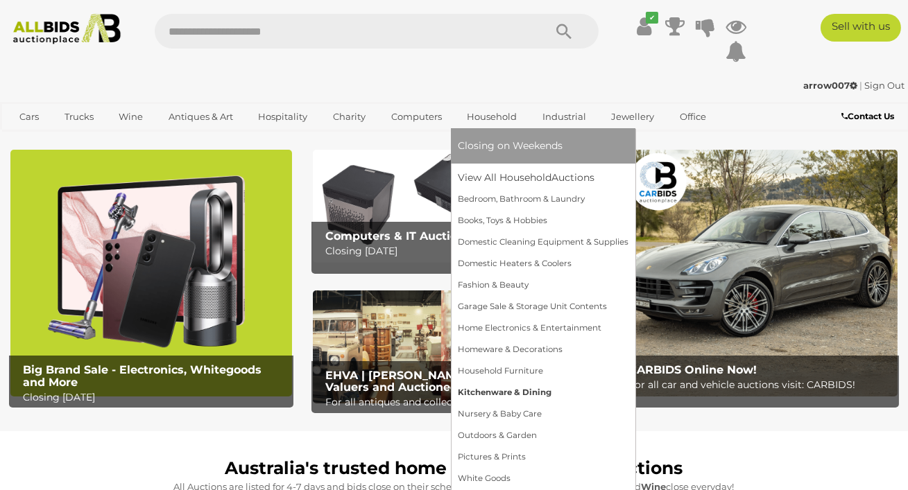
click at [509, 397] on link "Kitchenware & Dining" at bounding box center [543, 393] width 171 height 22
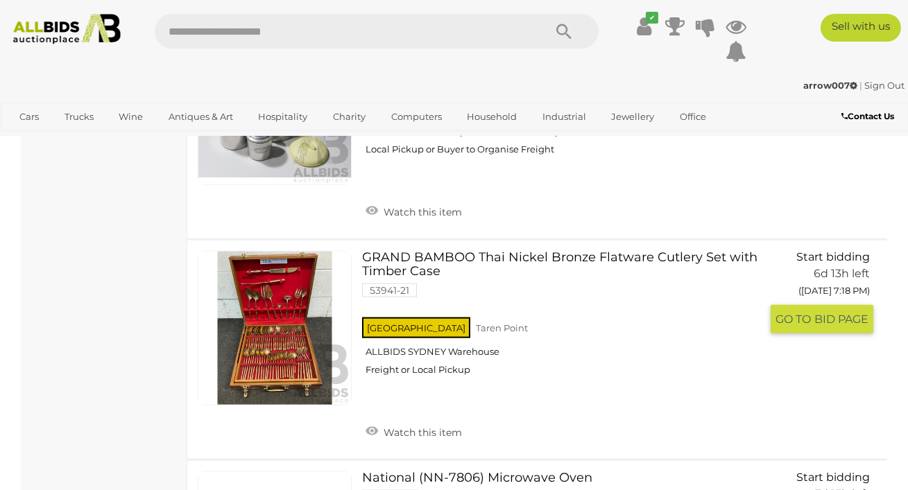
scroll to position [3333, 0]
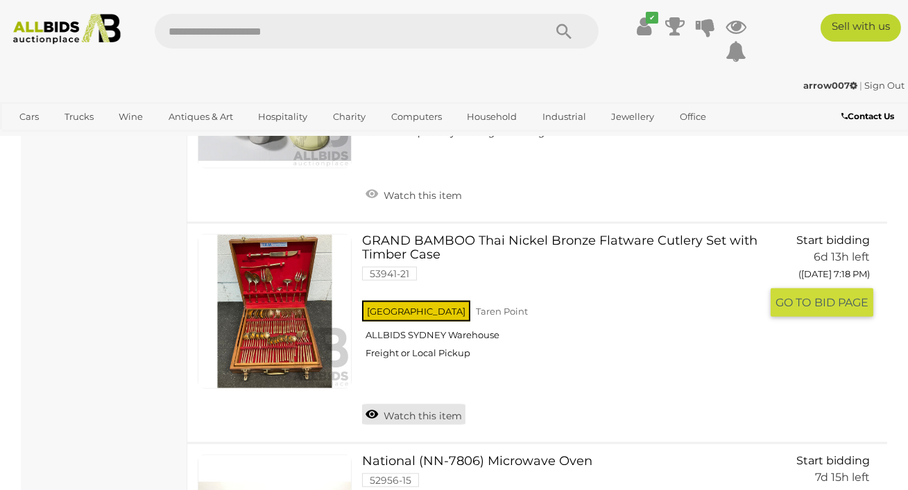
click at [364, 415] on link "Watch this item" at bounding box center [413, 414] width 103 height 21
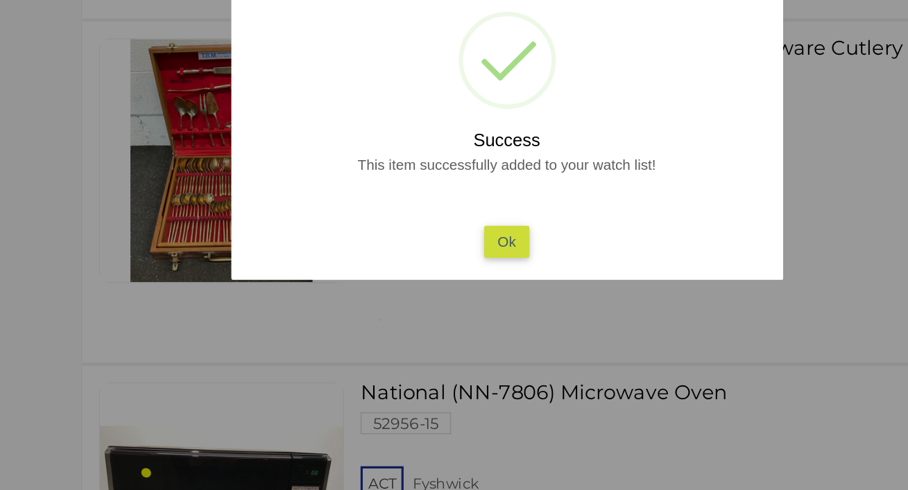
click at [456, 306] on button "Ok" at bounding box center [454, 306] width 28 height 20
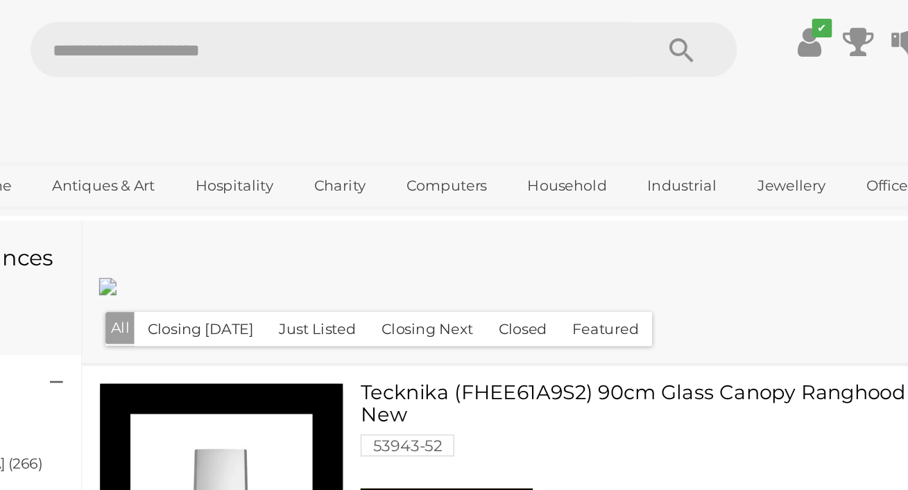
scroll to position [0, 0]
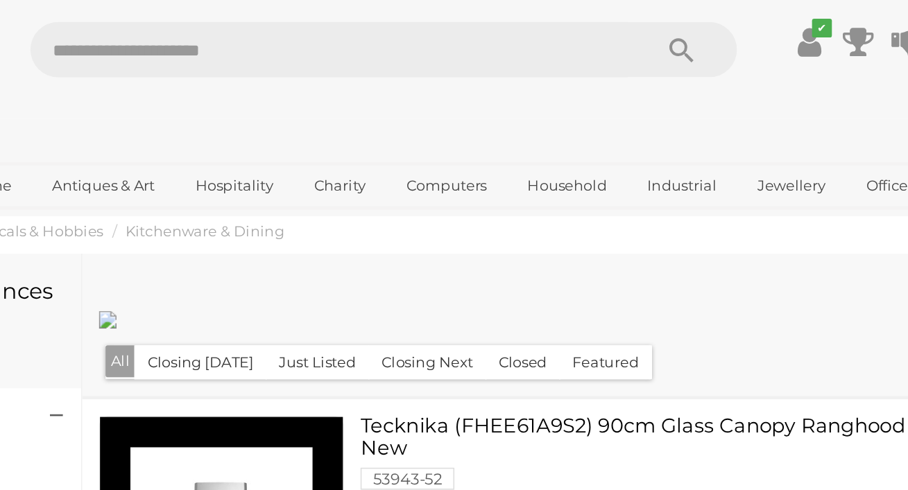
click at [197, 28] on input "text" at bounding box center [342, 31] width 375 height 35
type input "*****"
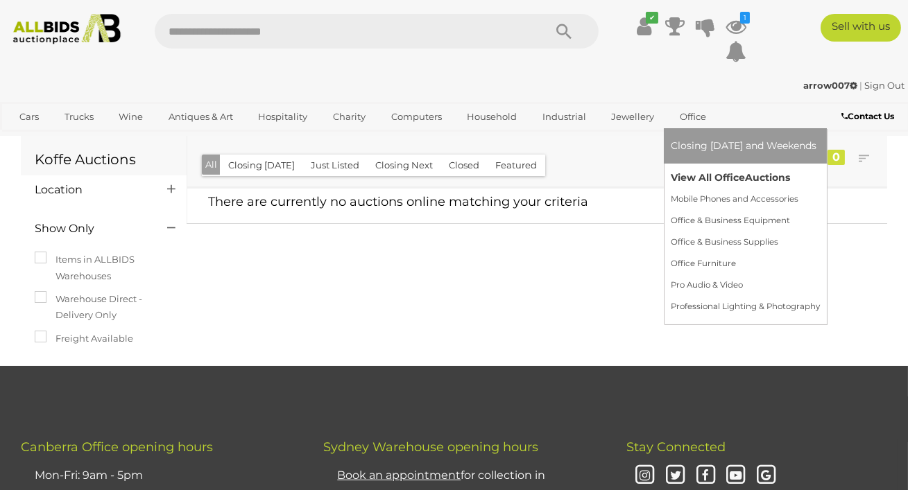
click at [703, 176] on link "View All Office Auctions" at bounding box center [745, 178] width 149 height 22
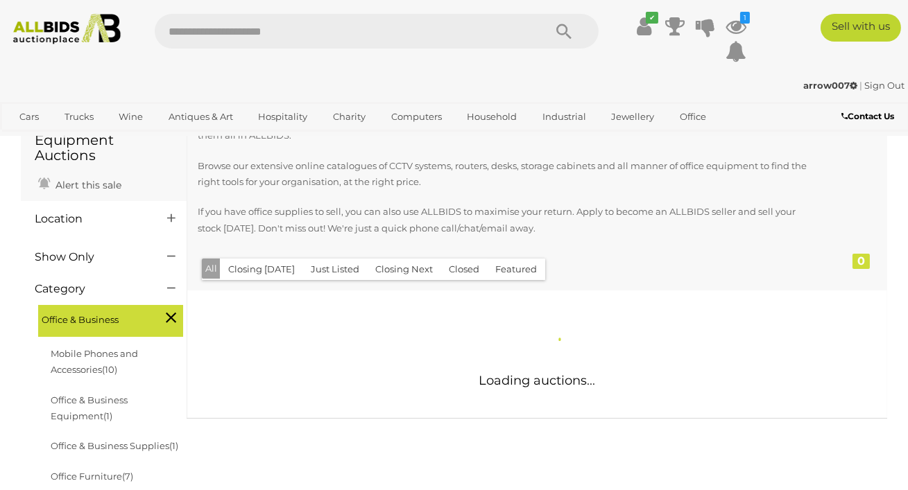
scroll to position [62, 0]
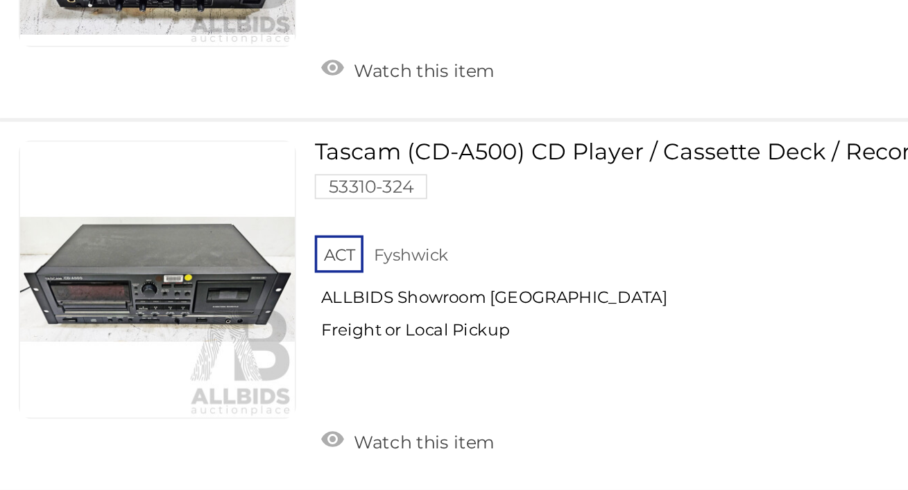
scroll to position [8055, 0]
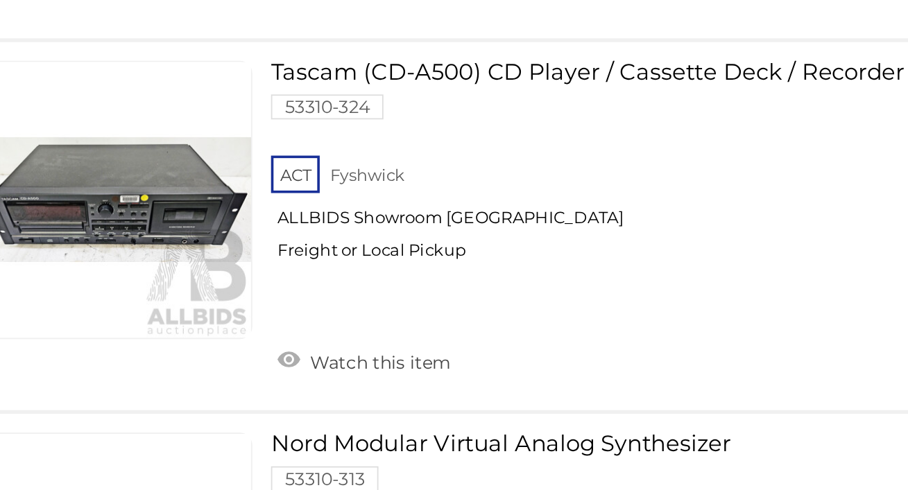
click at [488, 252] on link "Tascam (CD-A500) CD Player / Cassette Deck / Recorder 53310-324 ACT Fyshwick" at bounding box center [566, 312] width 388 height 121
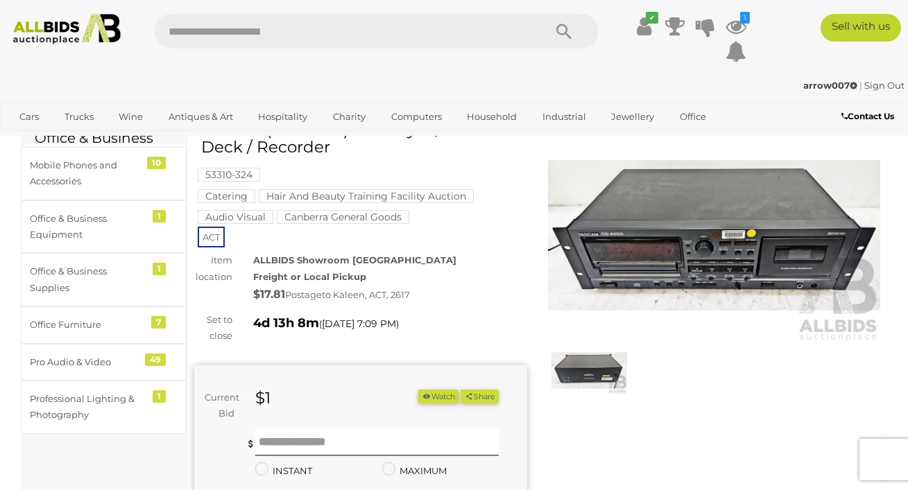
scroll to position [44, 0]
click at [696, 228] on img at bounding box center [714, 236] width 333 height 214
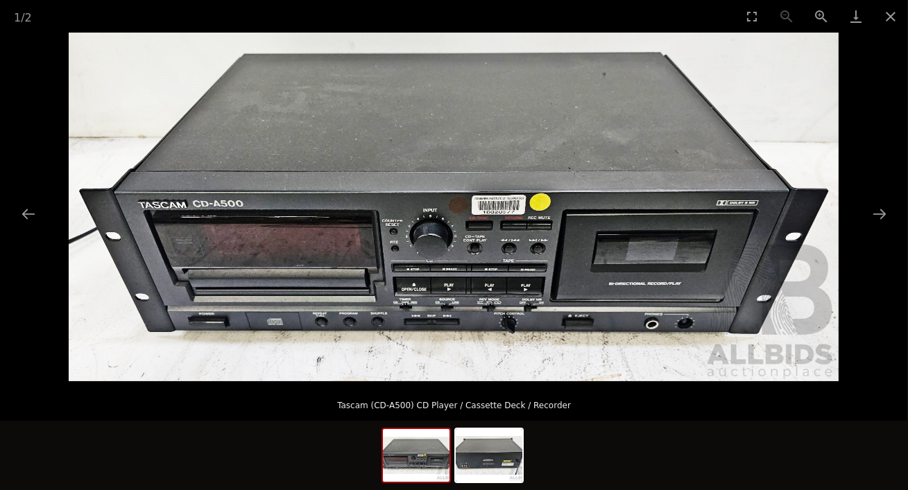
click at [791, 288] on img at bounding box center [454, 207] width 770 height 349
click at [510, 449] on img at bounding box center [489, 455] width 67 height 53
